Goal: Communication & Community: Answer question/provide support

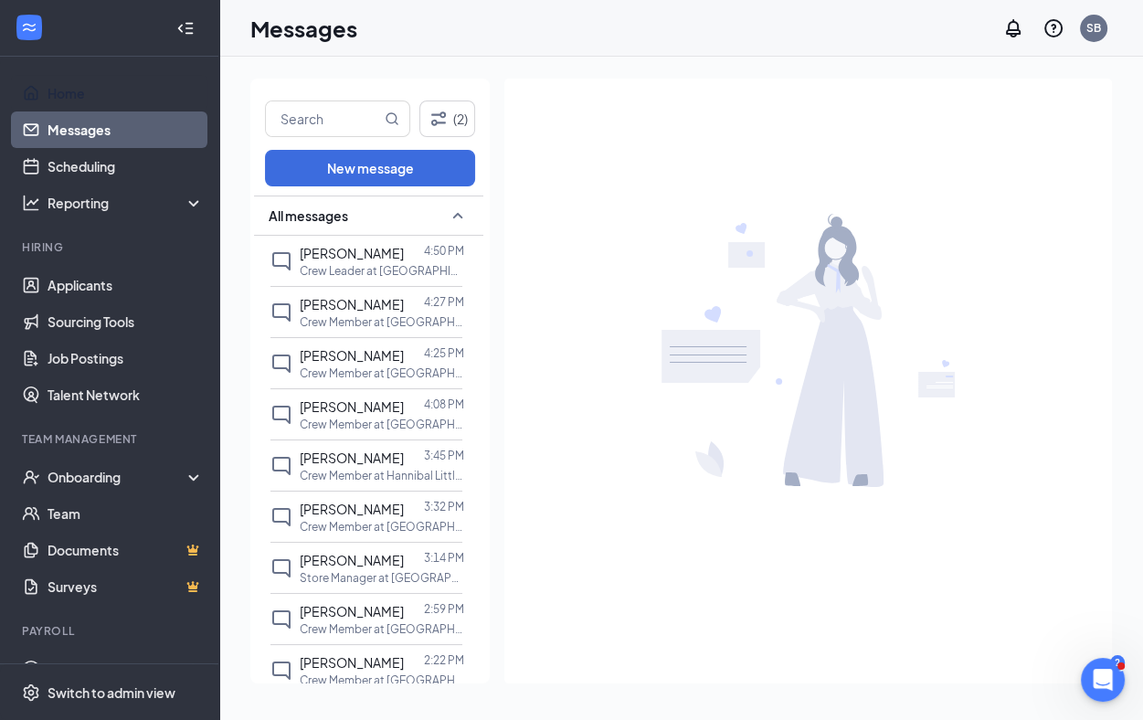
click at [69, 99] on link "Home" at bounding box center [125, 93] width 156 height 37
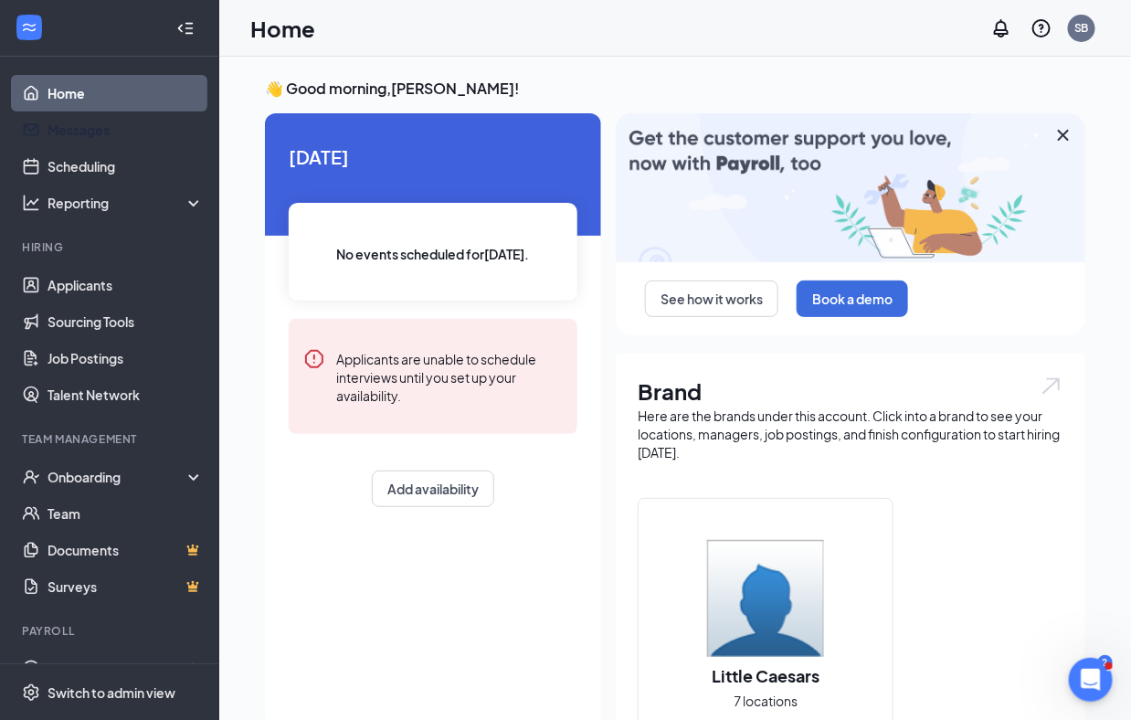
click at [90, 140] on link "Messages" at bounding box center [125, 129] width 156 height 37
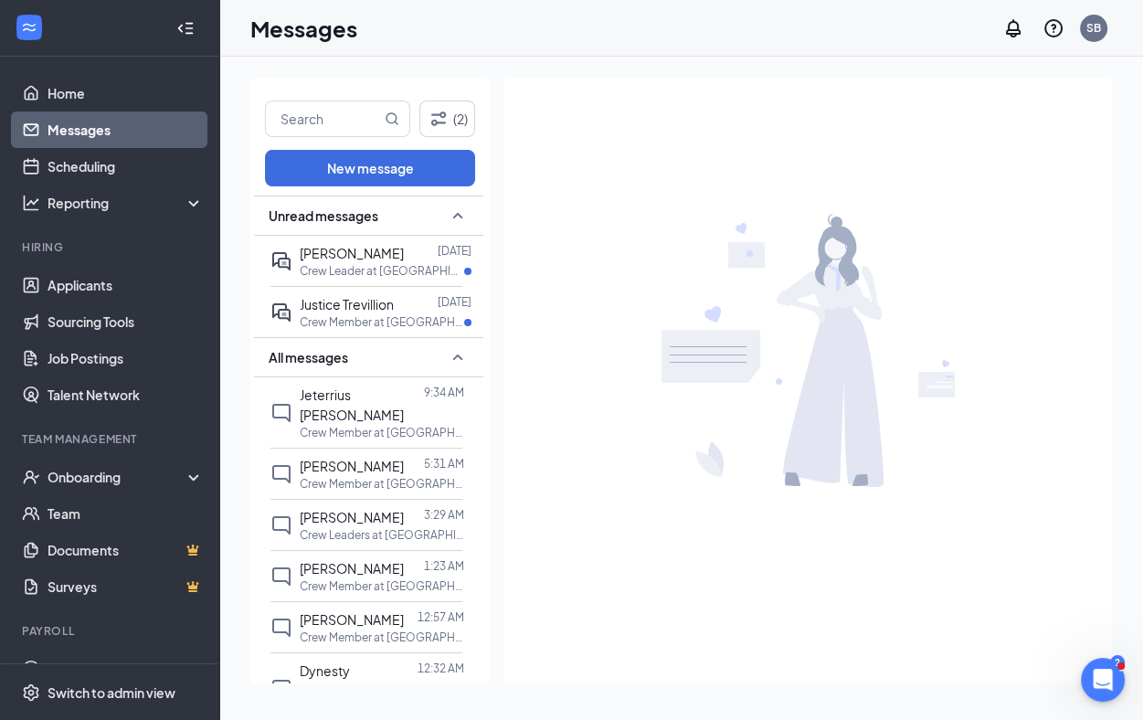
click at [307, 245] on span "[PERSON_NAME]" at bounding box center [352, 253] width 104 height 16
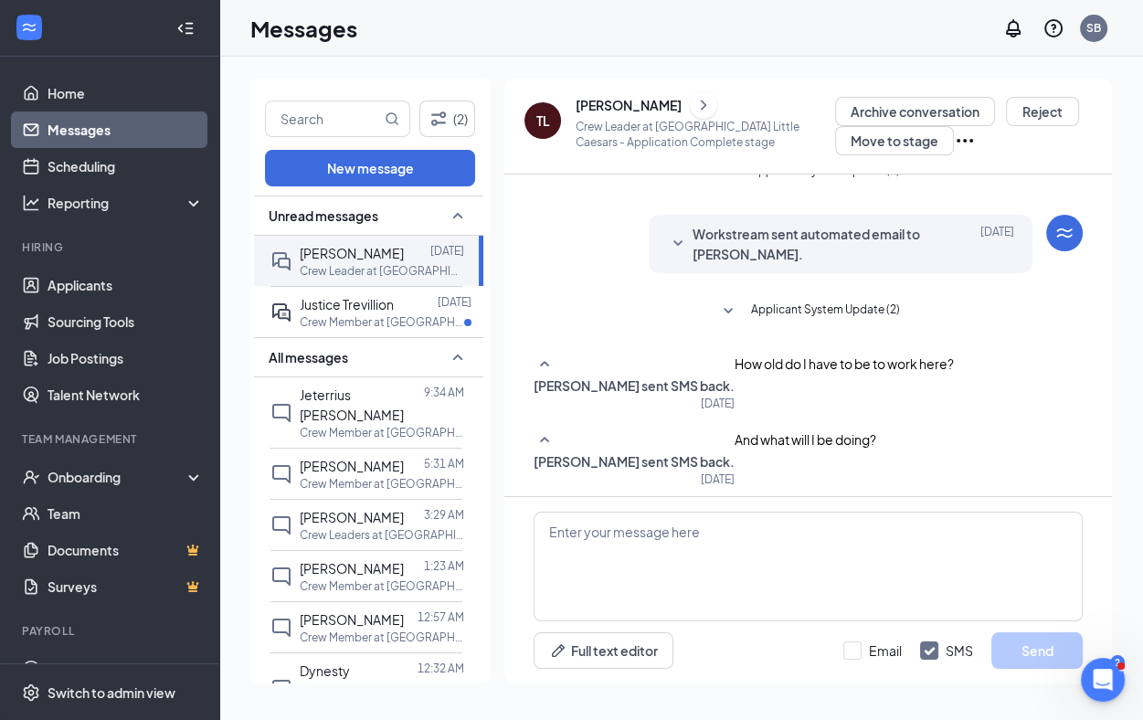
scroll to position [66, 0]
click at [601, 116] on div "[PERSON_NAME]" at bounding box center [704, 104] width 259 height 27
click at [602, 105] on div "[PERSON_NAME]" at bounding box center [628, 105] width 106 height 18
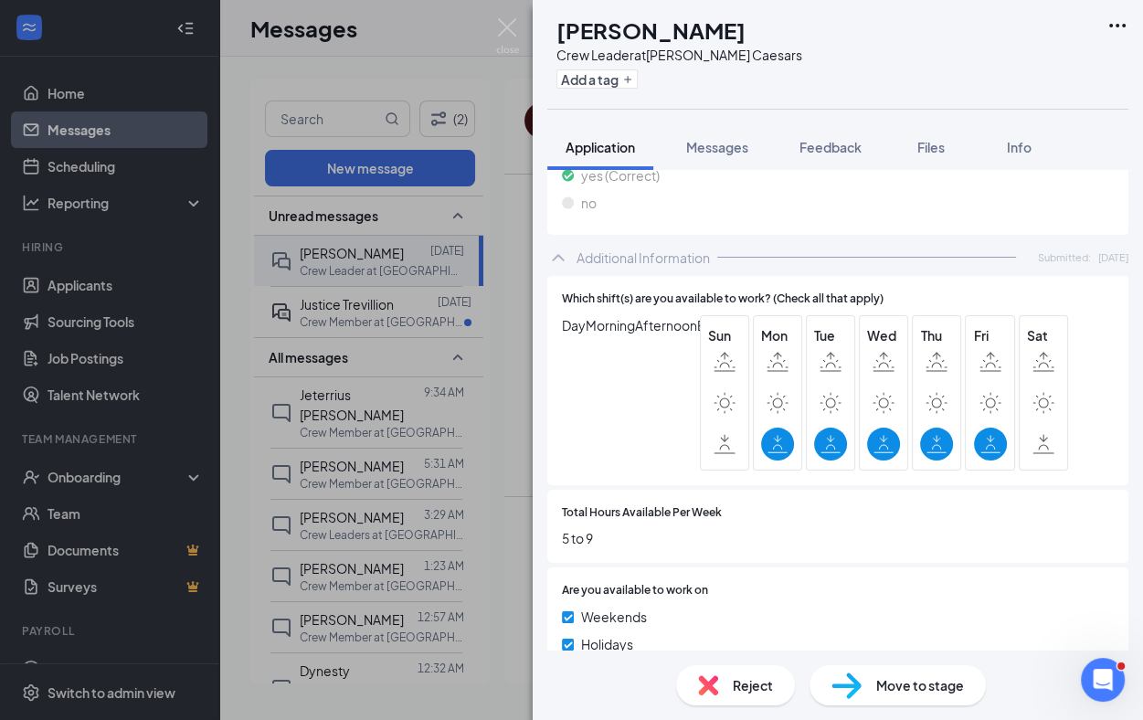
scroll to position [898, 0]
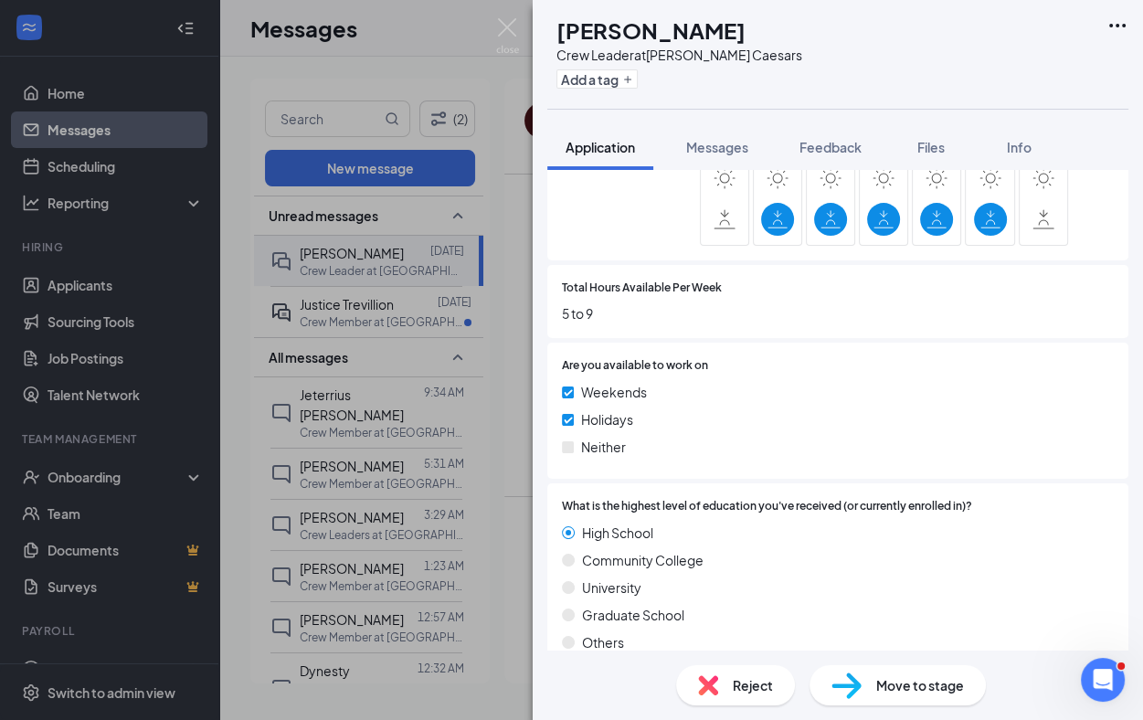
click at [408, 332] on div "TL [PERSON_NAME] Crew Leader at [GEOGRAPHIC_DATA] Little Caesars Add a tag Appl…" at bounding box center [571, 360] width 1143 height 720
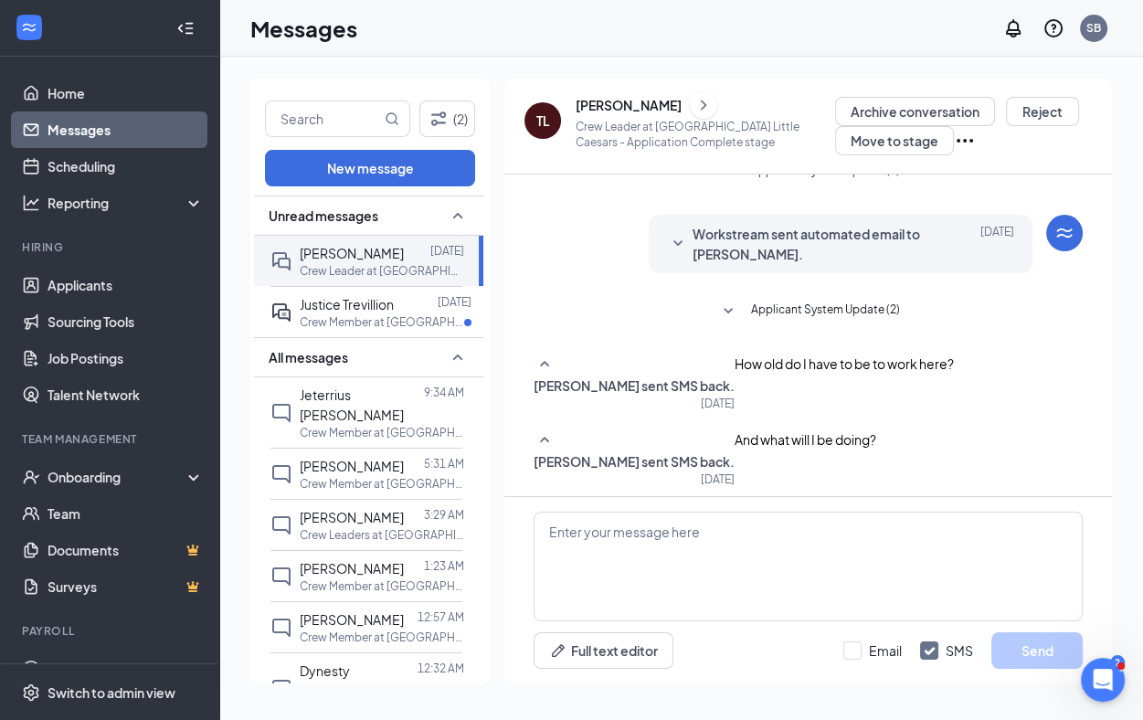
click at [402, 318] on p "Crew Member at [GEOGRAPHIC_DATA] [GEOGRAPHIC_DATA]" at bounding box center [382, 322] width 164 height 16
